Goal: Information Seeking & Learning: Learn about a topic

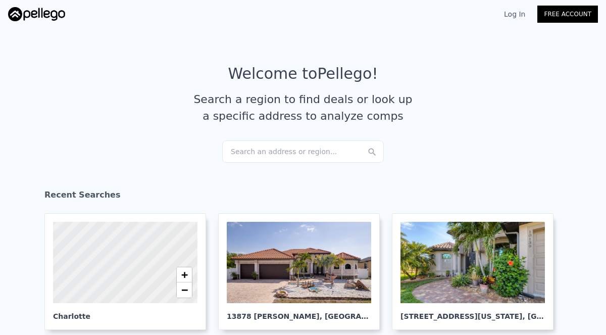
click at [300, 159] on div "Search an address or region..." at bounding box center [303, 151] width 162 height 22
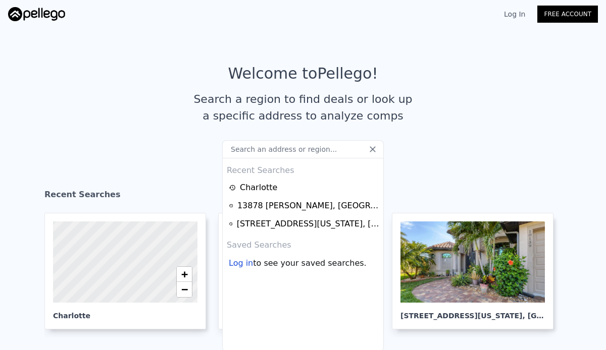
click at [286, 147] on input "text" at bounding box center [303, 149] width 162 height 18
type input "[STREET_ADDRESS]"
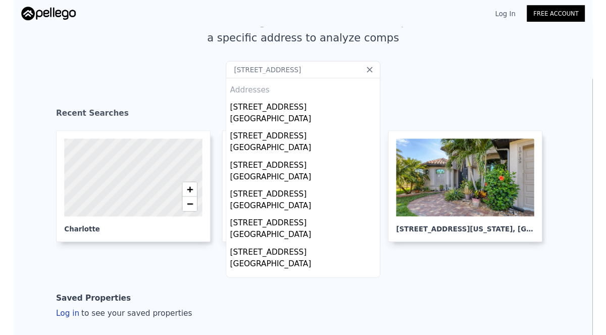
scroll to position [80, 0]
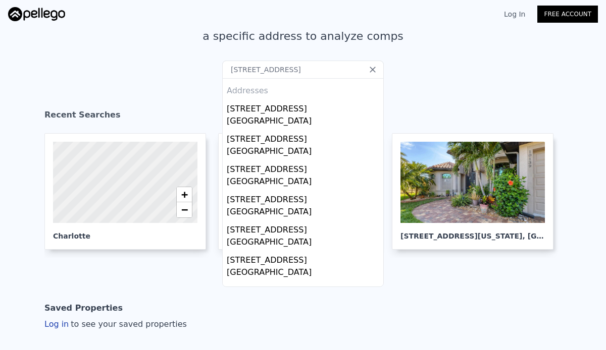
click at [295, 114] on div "[STREET_ADDRESS]" at bounding box center [305, 107] width 157 height 16
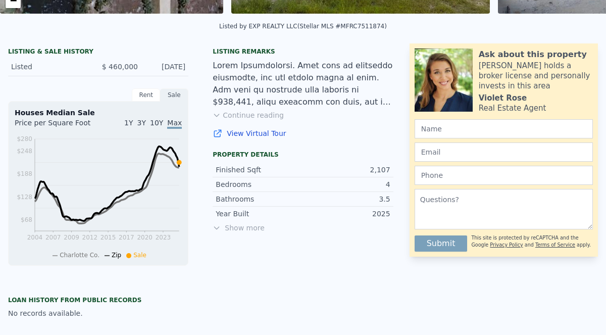
scroll to position [241, 0]
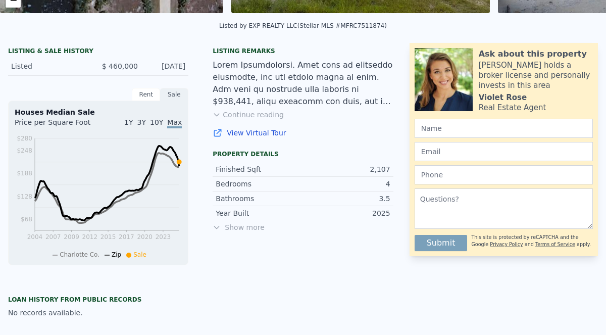
click at [240, 227] on span "Show more" at bounding box center [303, 227] width 180 height 10
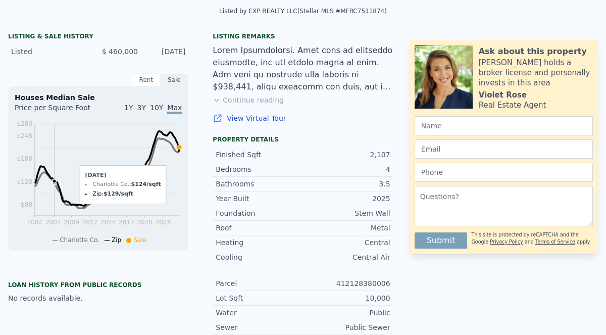
scroll to position [250, 0]
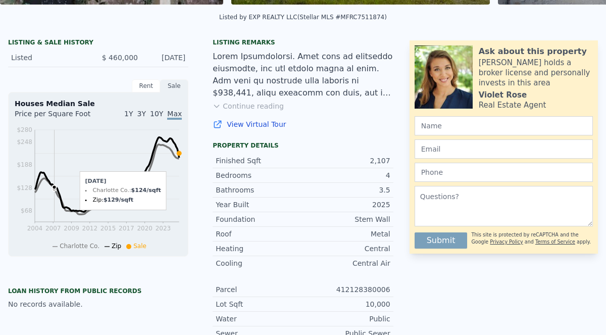
click at [49, 289] on div "Loan history from public records" at bounding box center [98, 291] width 180 height 8
click at [46, 306] on div "No records available." at bounding box center [98, 304] width 180 height 10
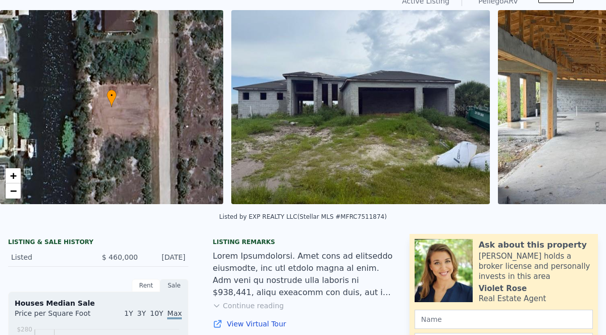
scroll to position [0, 0]
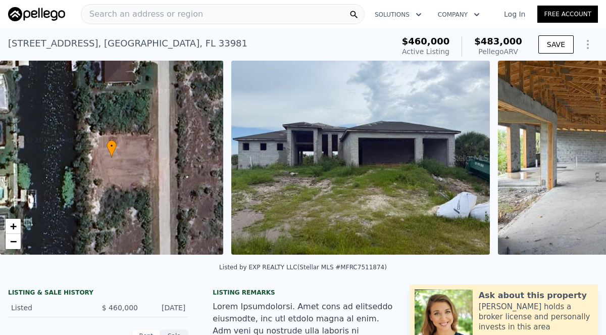
click at [277, 16] on div "Search an address or region" at bounding box center [223, 14] width 284 height 20
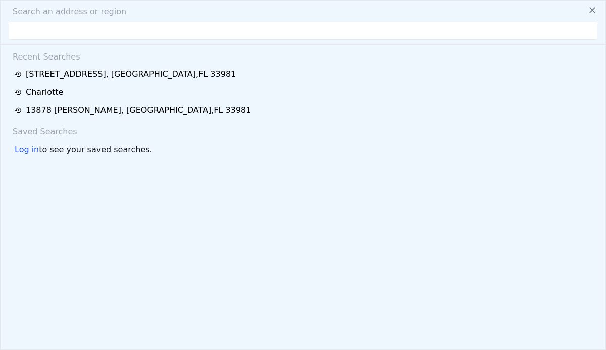
click at [109, 26] on input "text" at bounding box center [303, 31] width 589 height 18
type input "[STREET_ADDRESS]"
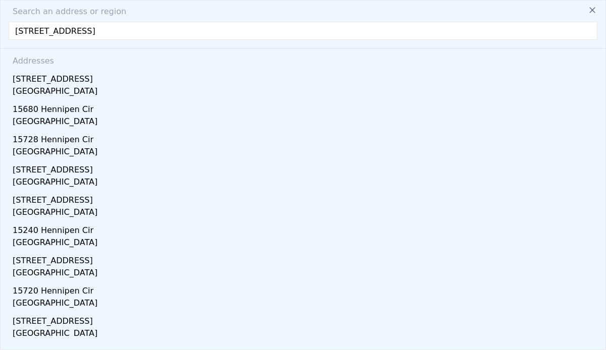
click at [70, 88] on div "[GEOGRAPHIC_DATA]" at bounding box center [305, 92] width 585 height 14
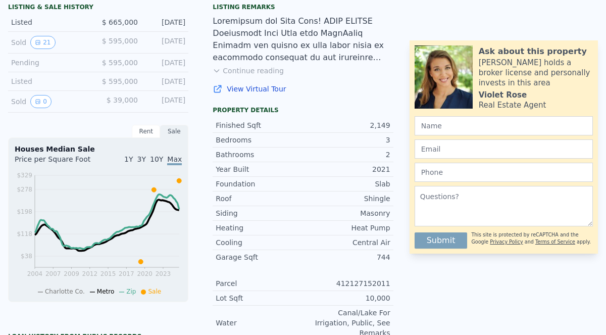
scroll to position [286, 0]
click at [35, 41] on icon "View historical data" at bounding box center [38, 42] width 6 height 6
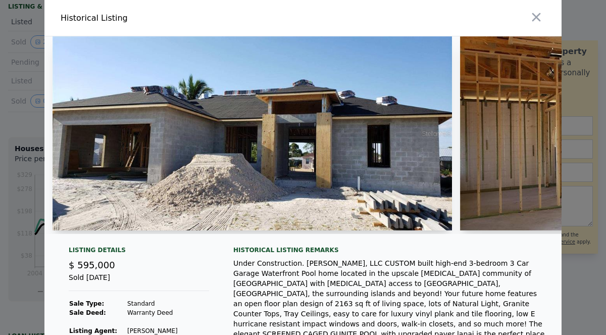
scroll to position [0, 0]
click at [162, 181] on img at bounding box center [252, 133] width 399 height 194
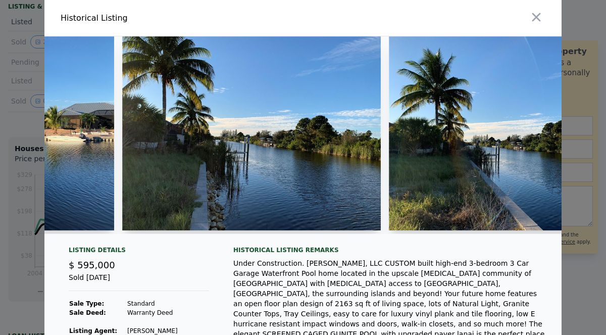
click at [539, 15] on icon "button" at bounding box center [536, 17] width 9 height 9
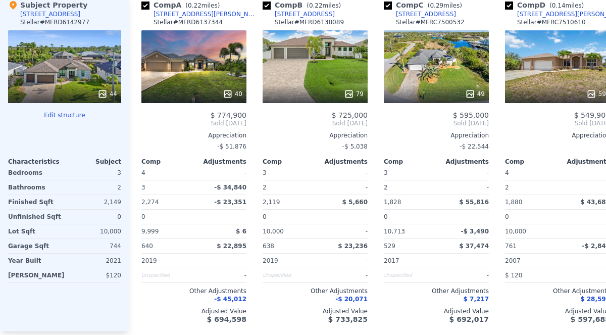
scroll to position [1118, 0]
click at [292, 67] on div "79" at bounding box center [315, 66] width 105 height 73
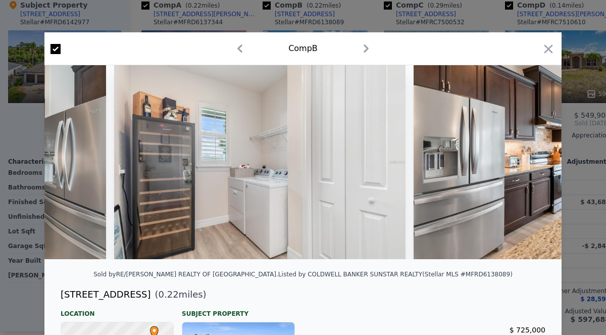
scroll to position [0, 6314]
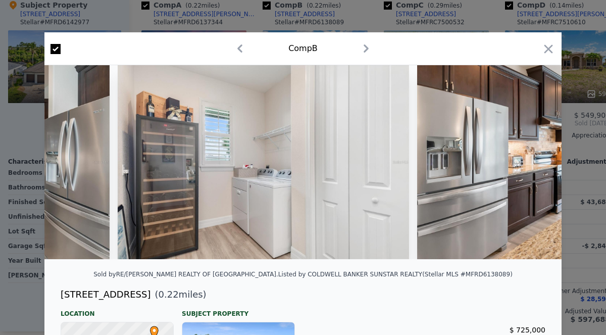
click at [551, 45] on icon "button" at bounding box center [548, 49] width 14 height 14
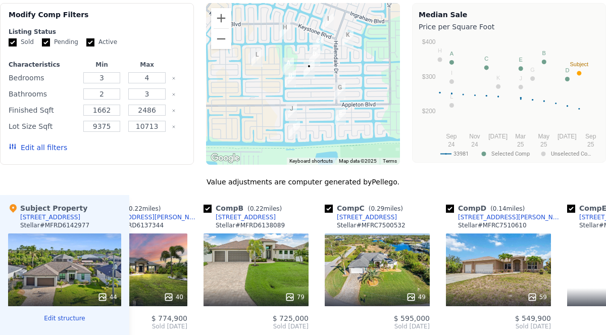
scroll to position [0, 60]
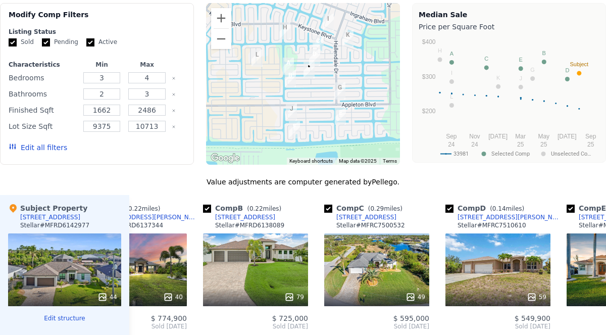
click at [502, 272] on div "59" at bounding box center [497, 269] width 105 height 73
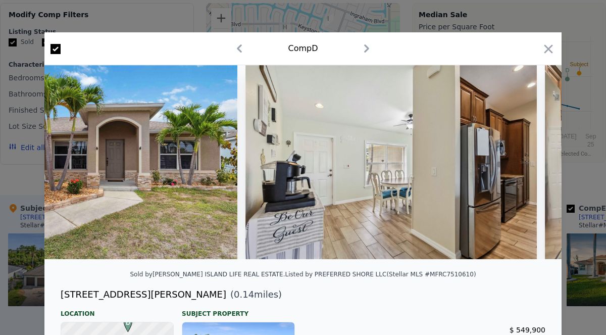
click at [554, 47] on icon "button" at bounding box center [548, 49] width 14 height 14
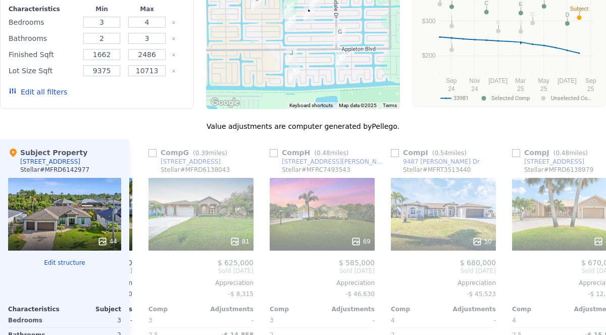
scroll to position [972, 0]
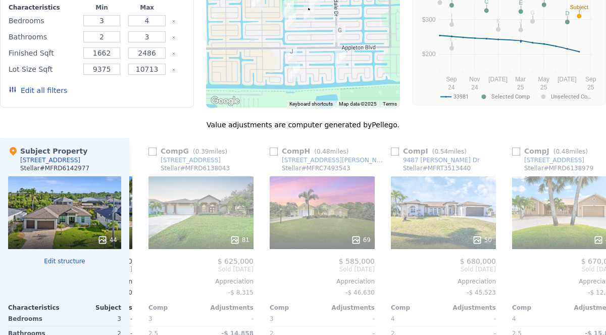
click at [447, 219] on div "50" at bounding box center [443, 212] width 105 height 73
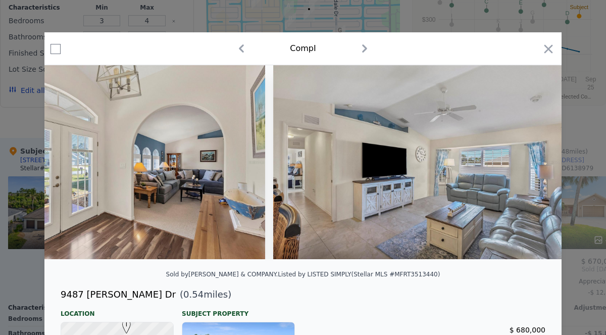
scroll to position [0, 969]
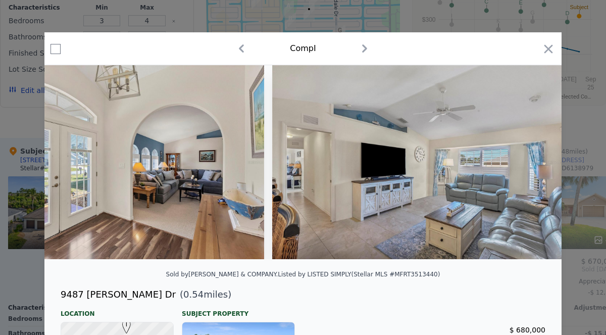
click at [564, 45] on div at bounding box center [303, 167] width 606 height 335
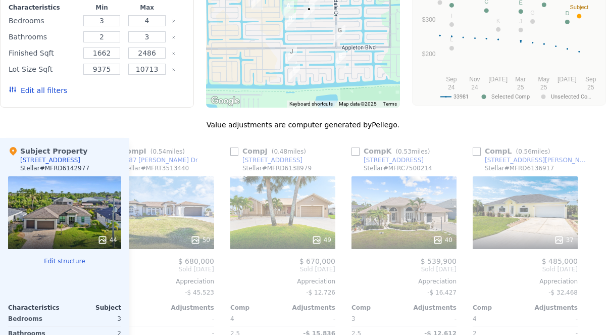
scroll to position [0, 1002]
click at [409, 217] on div "40" at bounding box center [403, 212] width 105 height 73
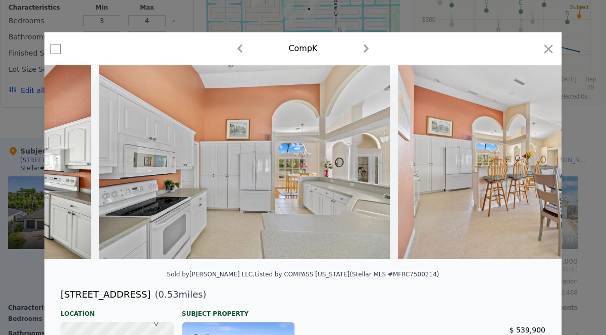
click at [554, 47] on icon "button" at bounding box center [548, 49] width 14 height 14
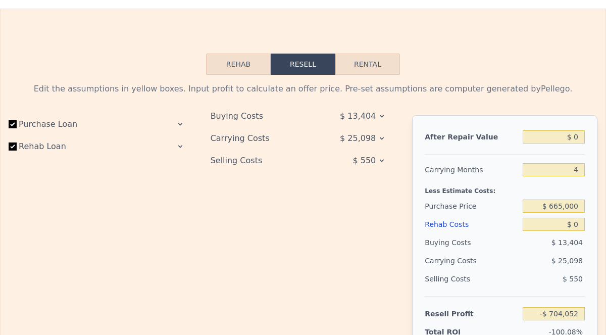
scroll to position [1503, 0]
click at [224, 58] on button "Rehab" at bounding box center [238, 64] width 65 height 21
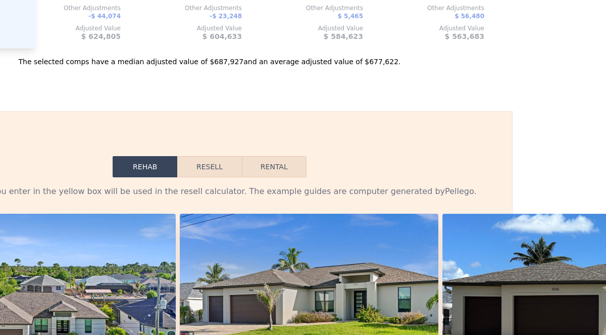
scroll to position [1402, 93]
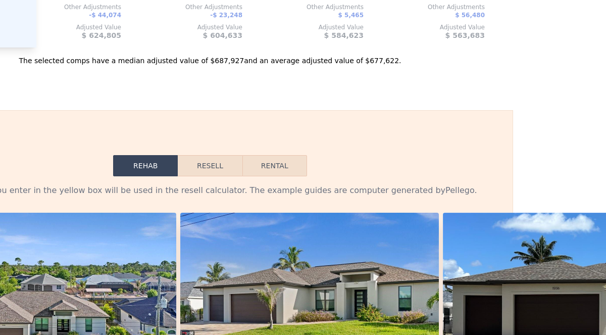
click at [200, 165] on button "Resell" at bounding box center [210, 165] width 64 height 21
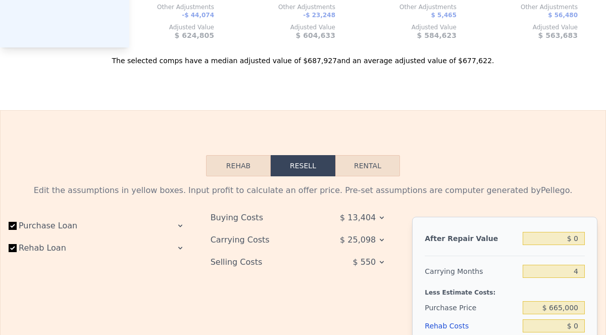
scroll to position [1402, 0]
click at [9, 249] on input "Rehab Loan" at bounding box center [13, 248] width 8 height 8
checkbox input "false"
click at [366, 217] on span "$ 13,404" at bounding box center [358, 218] width 36 height 18
click at [385, 218] on icon at bounding box center [382, 218] width 8 height 8
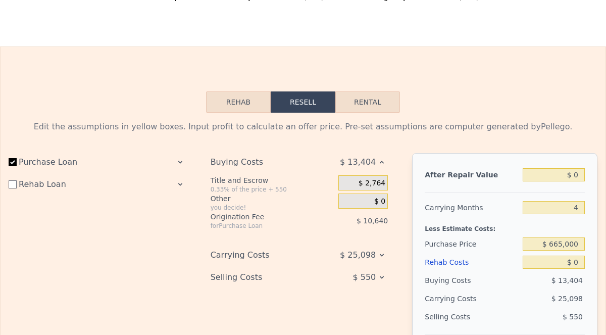
scroll to position [1472, 0]
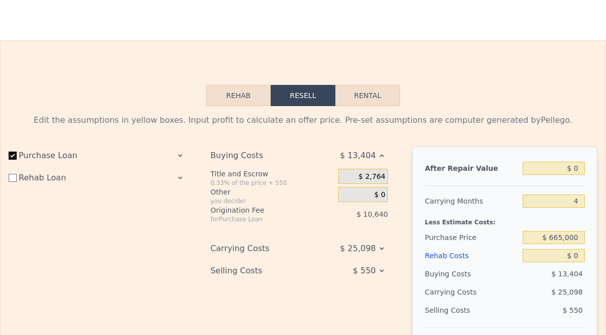
click at [381, 244] on icon at bounding box center [382, 248] width 8 height 8
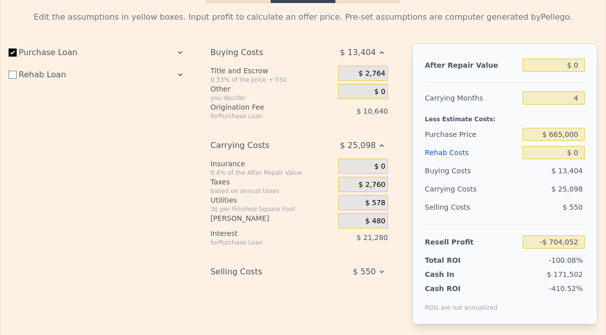
scroll to position [1580, 0]
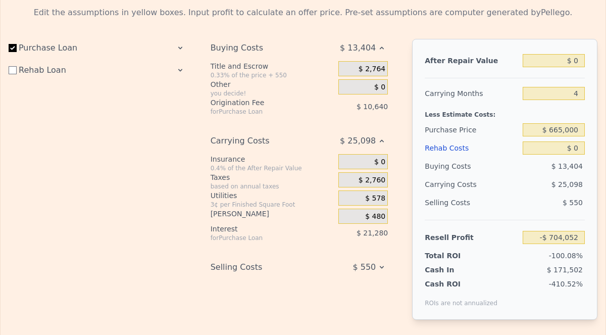
click at [386, 264] on icon at bounding box center [382, 267] width 8 height 8
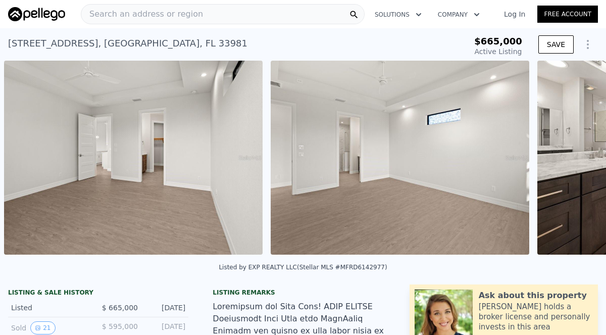
scroll to position [0, 0]
click at [120, 15] on span "Search an address or region" at bounding box center [142, 14] width 122 height 12
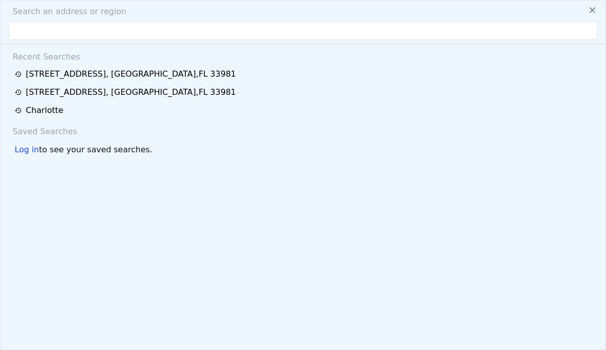
type input "[STREET_ADDRESS]"
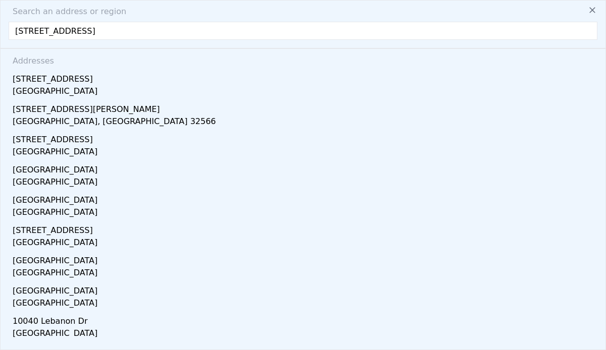
click at [40, 90] on div "[GEOGRAPHIC_DATA]" at bounding box center [305, 92] width 585 height 14
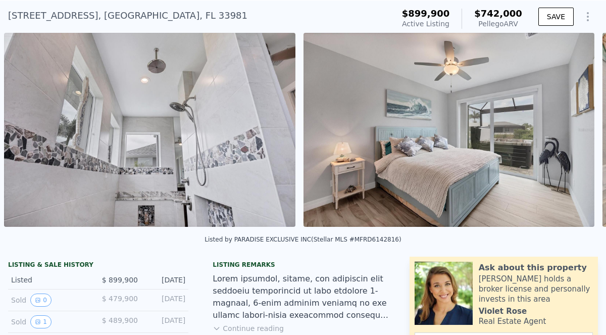
scroll to position [107, 0]
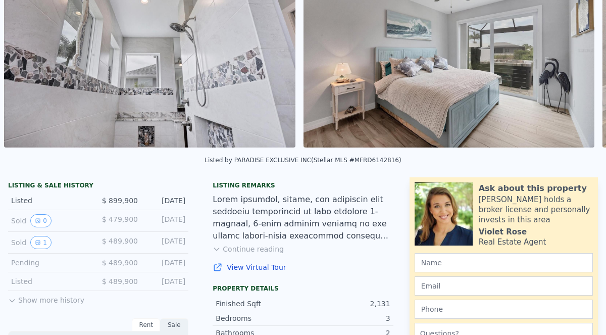
click at [36, 223] on icon "View historical data" at bounding box center [38, 221] width 6 height 6
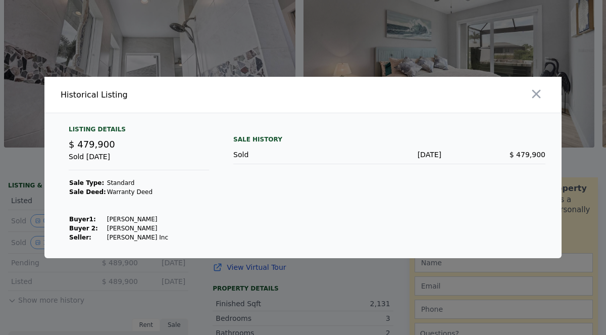
click at [65, 280] on div at bounding box center [303, 167] width 606 height 335
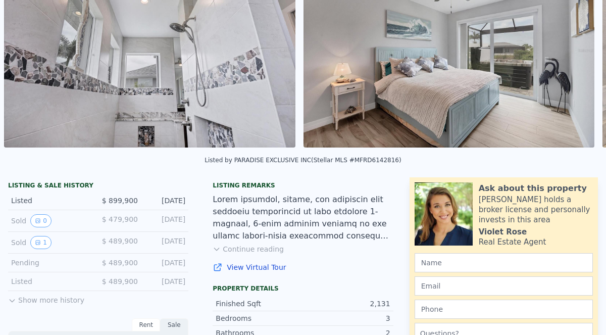
click at [36, 240] on icon "View historical data" at bounding box center [38, 242] width 4 height 4
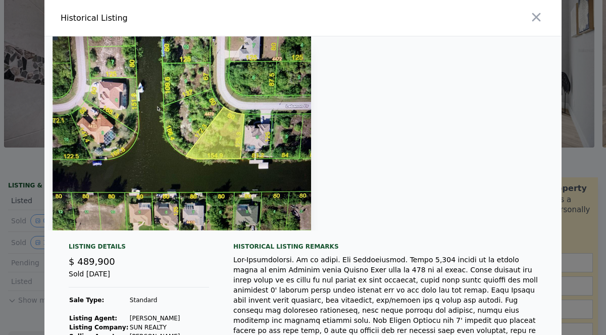
scroll to position [0, 0]
click at [545, 13] on button "button" at bounding box center [536, 17] width 18 height 18
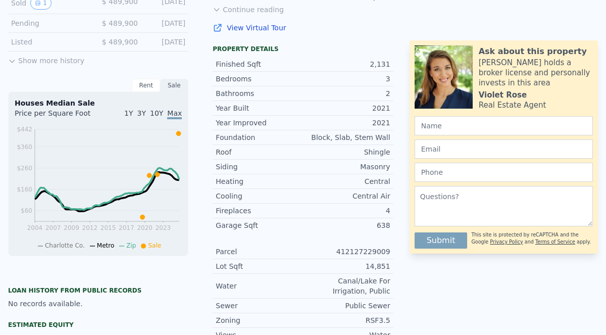
scroll to position [347, 0]
click at [143, 111] on span "3Y" at bounding box center [141, 113] width 9 height 8
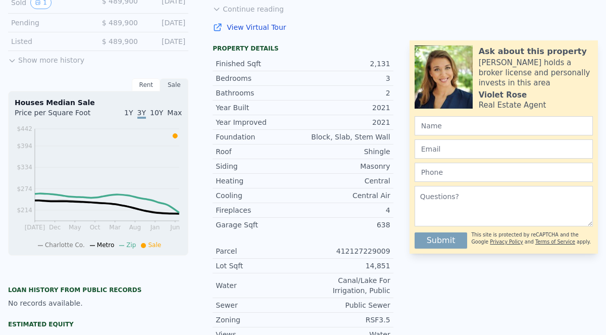
click at [154, 113] on span "10Y" at bounding box center [156, 113] width 13 height 8
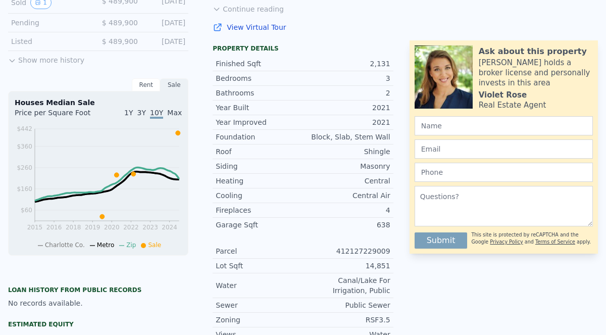
click at [173, 111] on span "Max" at bounding box center [174, 113] width 15 height 8
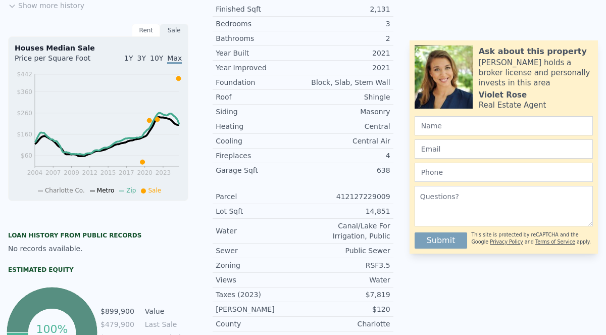
scroll to position [401, 0]
click at [32, 245] on div "No records available." at bounding box center [98, 248] width 180 height 10
click at [79, 270] on div "Estimated Equity" at bounding box center [98, 270] width 180 height 8
click at [48, 229] on div "Loan history from public records No records available. Estimated Equity 100% eq…" at bounding box center [98, 302] width 180 height 150
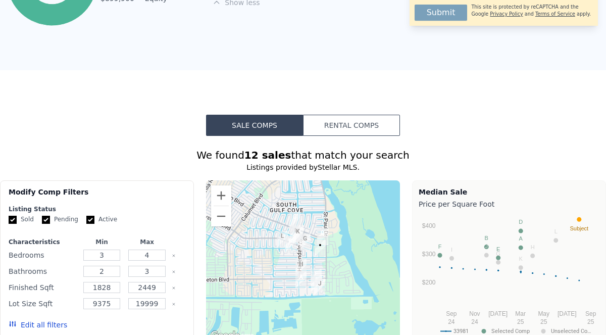
scroll to position [760, 0]
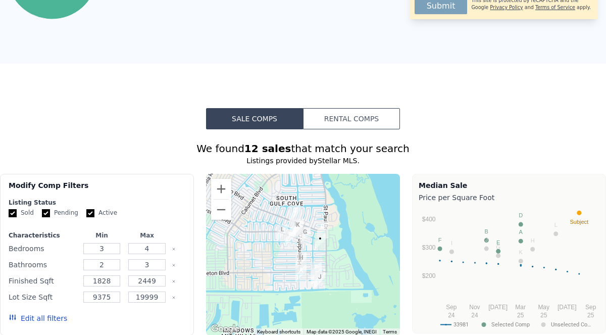
click at [89, 216] on input "Active" at bounding box center [90, 213] width 8 height 8
checkbox input "false"
click at [47, 215] on input "Pending" at bounding box center [46, 213] width 8 height 8
checkbox input "false"
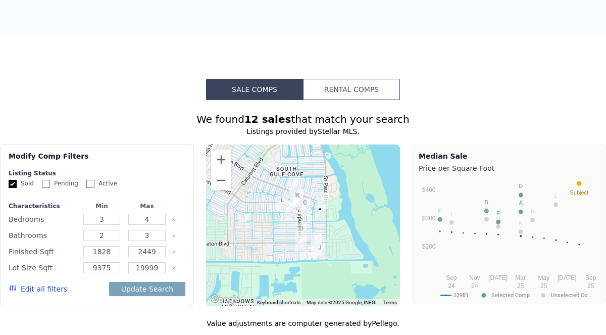
scroll to position [791, 0]
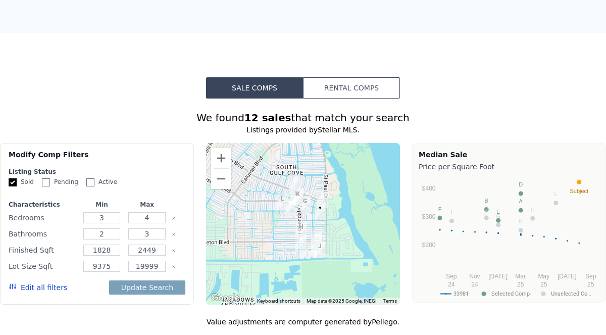
click at [152, 290] on button "Update Search" at bounding box center [147, 287] width 76 height 14
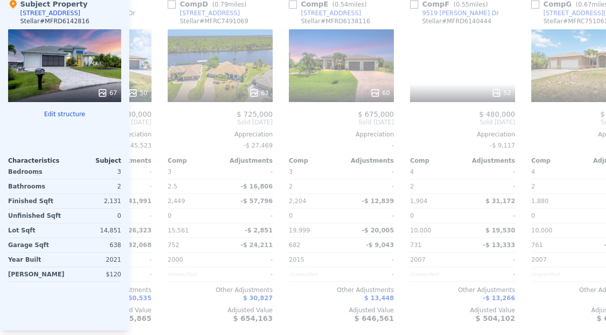
scroll to position [0, 338]
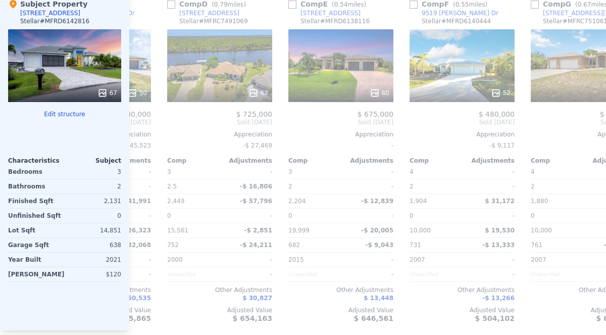
click at [333, 79] on div "60" at bounding box center [340, 65] width 105 height 73
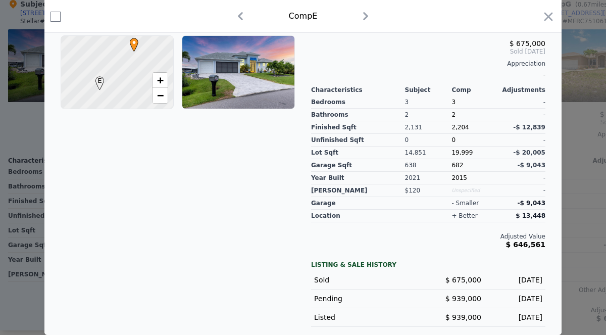
scroll to position [286, 0]
click at [533, 244] on span "$ 646,561" at bounding box center [525, 244] width 39 height 8
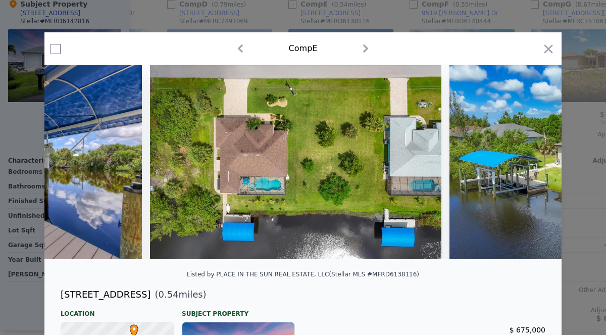
scroll to position [0, 0]
click at [548, 47] on icon "button" at bounding box center [548, 49] width 14 height 14
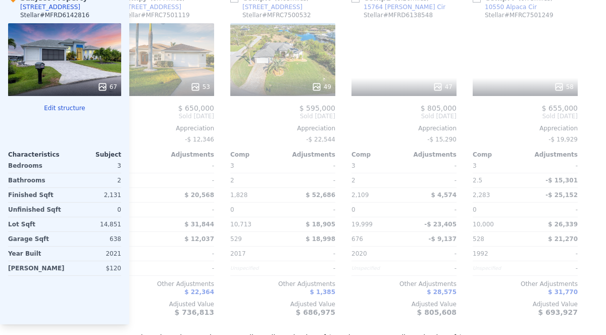
scroll to position [0, 1123]
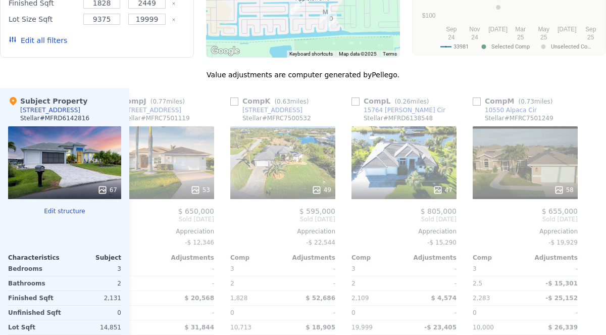
click at [165, 269] on div "-" at bounding box center [189, 269] width 50 height 14
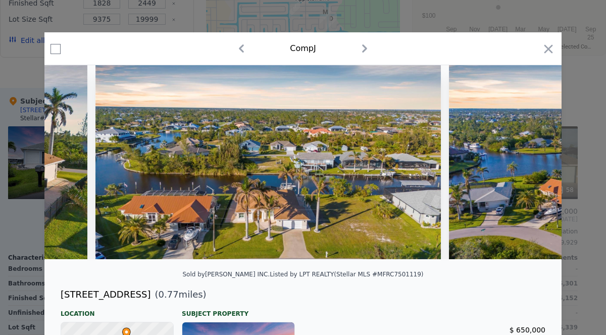
click at [552, 46] on icon "button" at bounding box center [548, 49] width 14 height 14
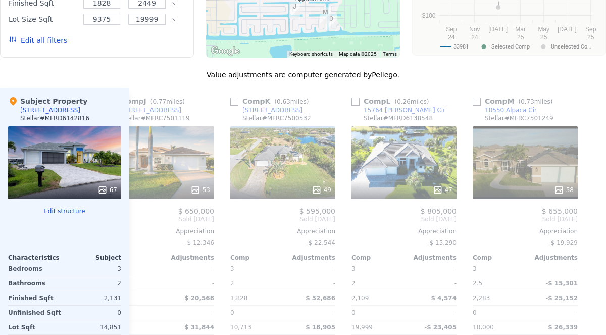
click at [422, 192] on div "47" at bounding box center [404, 190] width 96 height 10
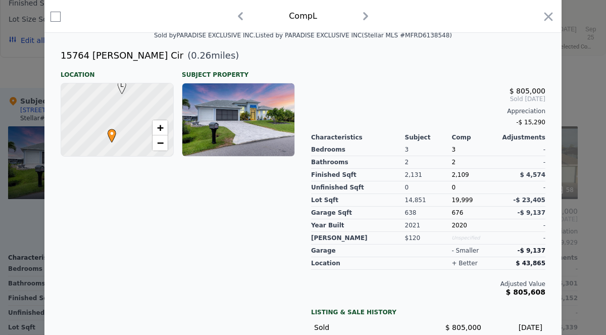
scroll to position [251, 0]
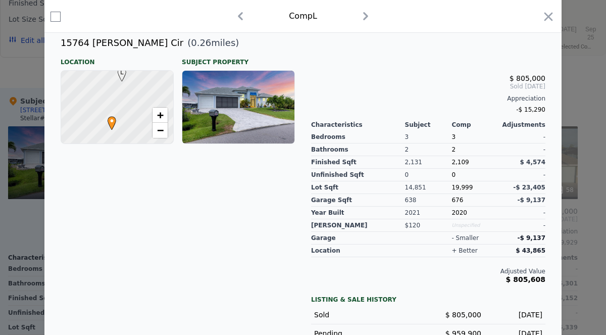
click at [124, 108] on div at bounding box center [117, 107] width 134 height 87
click at [107, 125] on span "•" at bounding box center [112, 120] width 14 height 15
click at [159, 112] on span "+" at bounding box center [160, 115] width 7 height 13
click at [154, 131] on link "−" at bounding box center [159, 130] width 15 height 15
click at [154, 129] on link "−" at bounding box center [159, 130] width 15 height 15
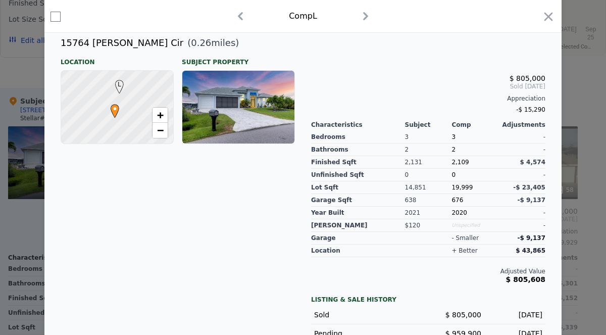
click at [153, 129] on link "−" at bounding box center [159, 130] width 15 height 15
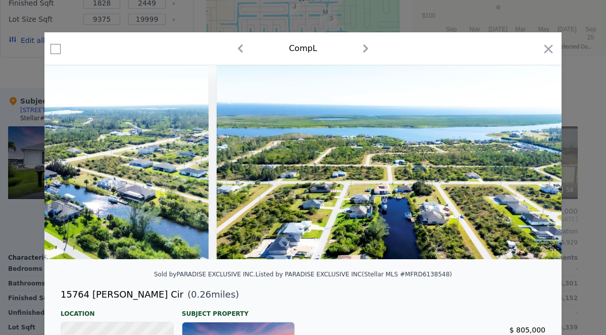
scroll to position [0, 0]
click at [555, 47] on icon "button" at bounding box center [548, 49] width 14 height 14
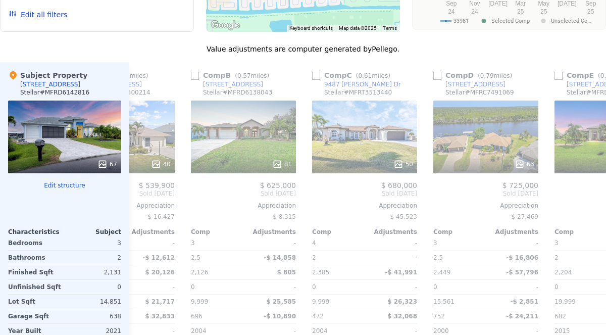
scroll to position [0, 76]
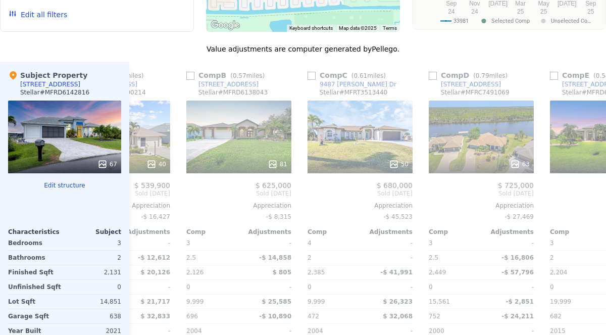
click at [439, 71] on div "Comp D ( 0.79 miles)" at bounding box center [470, 75] width 83 height 10
click at [439, 72] on div "Comp D ( 0.79 miles)" at bounding box center [470, 75] width 83 height 10
click at [478, 137] on div "63" at bounding box center [481, 136] width 105 height 73
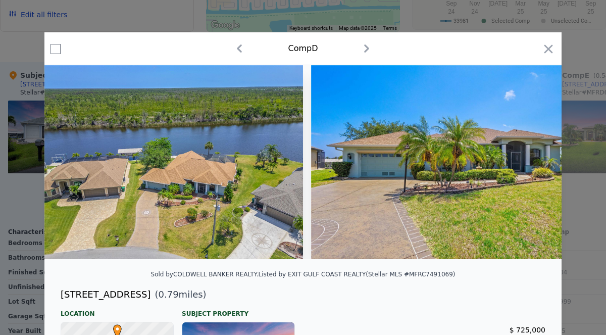
click at [43, 46] on div at bounding box center [303, 167] width 606 height 335
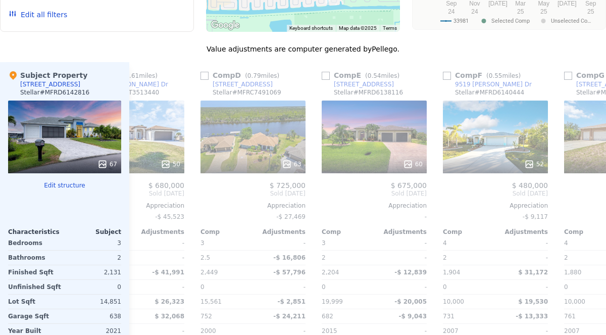
scroll to position [0, 301]
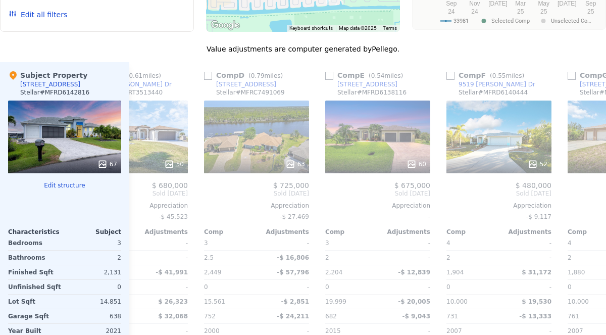
click at [339, 73] on div "Comp E ( 0.54 miles)" at bounding box center [366, 75] width 82 height 10
click at [370, 126] on div "60" at bounding box center [377, 136] width 105 height 73
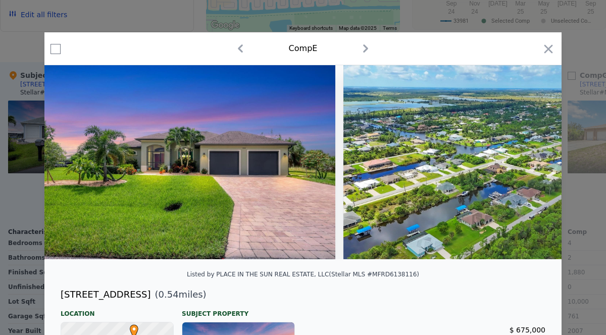
click at [51, 49] on input "checkbox" at bounding box center [55, 49] width 10 height 10
checkbox input "true"
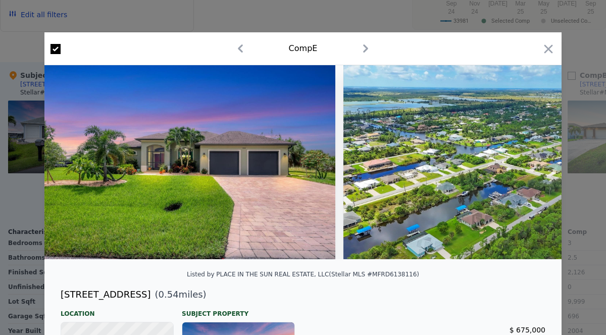
checkbox input "true"
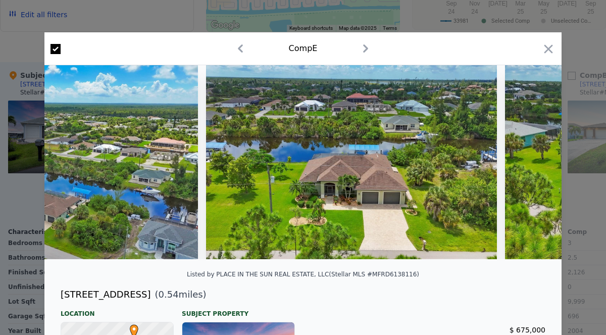
scroll to position [0, 736]
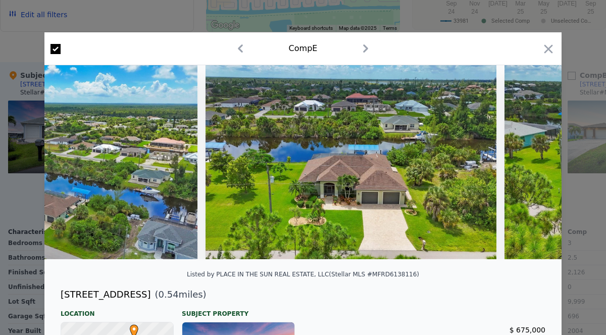
click at [547, 49] on icon "button" at bounding box center [548, 48] width 9 height 9
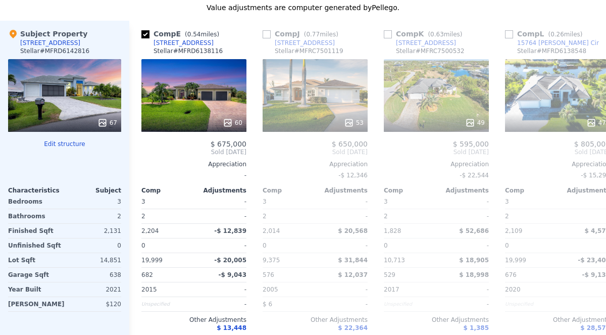
scroll to position [1105, 0]
click at [409, 100] on div "49" at bounding box center [436, 95] width 105 height 73
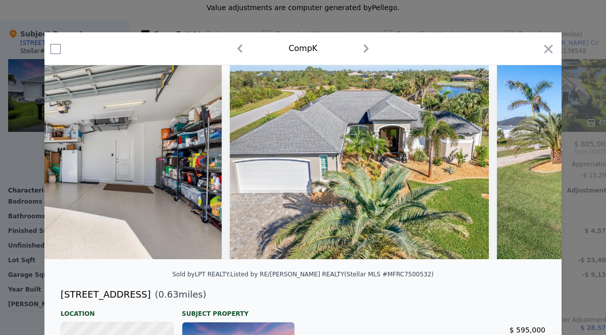
scroll to position [0, 12012]
click at [555, 47] on icon "button" at bounding box center [548, 49] width 14 height 14
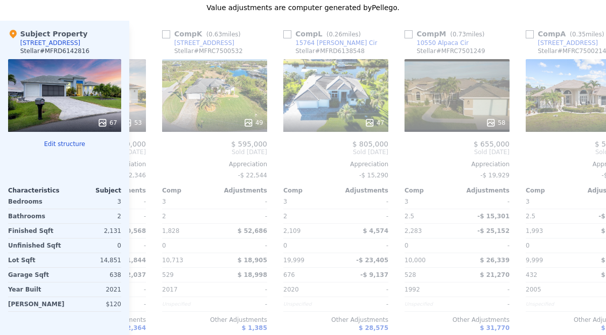
scroll to position [0, 222]
click at [353, 103] on div "47" at bounding box center [335, 95] width 105 height 73
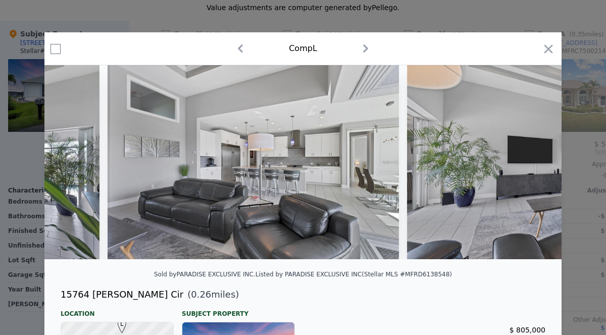
scroll to position [0, 2248]
click at [50, 51] on input "checkbox" at bounding box center [55, 49] width 10 height 10
checkbox input "true"
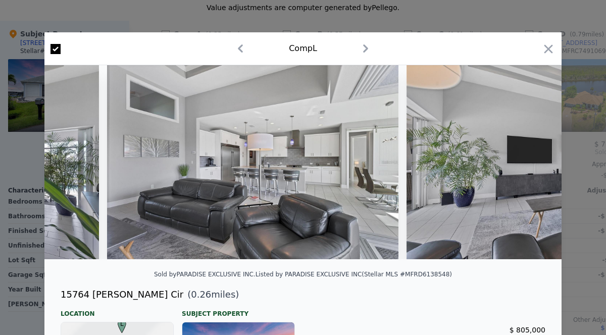
checkbox input "true"
click at [553, 49] on icon "button" at bounding box center [548, 49] width 14 height 14
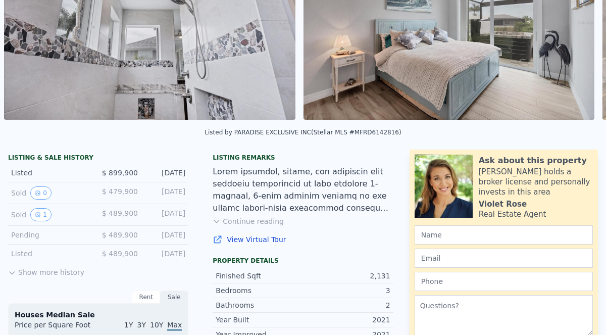
scroll to position [99, 0]
